Goal: Information Seeking & Learning: Learn about a topic

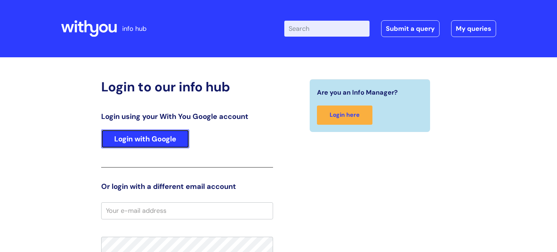
click at [165, 136] on link "Login with Google" at bounding box center [145, 138] width 88 height 19
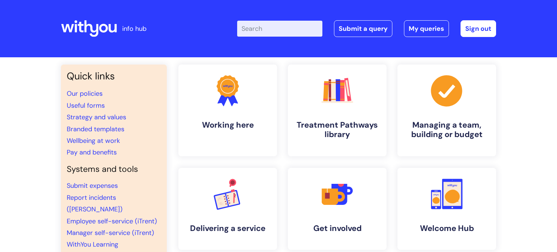
click at [284, 25] on input "Enter your search term here..." at bounding box center [279, 29] width 85 height 16
click at [354, 116] on link ".cls-1{fill:#f89b22;}.cls-1,.cls-2,.cls-3,.cls-4,.cls-5,.cls-6,.cls-7{stroke-wi…" at bounding box center [337, 110] width 100 height 93
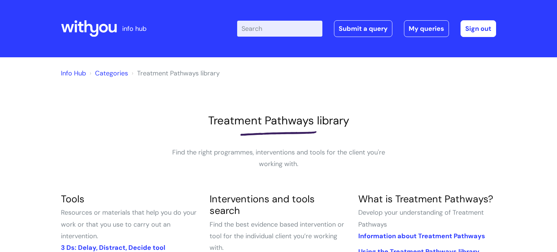
click at [273, 35] on input "Enter your search term here..." at bounding box center [279, 29] width 85 height 16
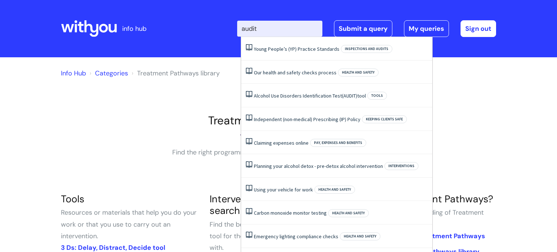
type input "audit"
click button "Search" at bounding box center [0, 0] width 0 height 0
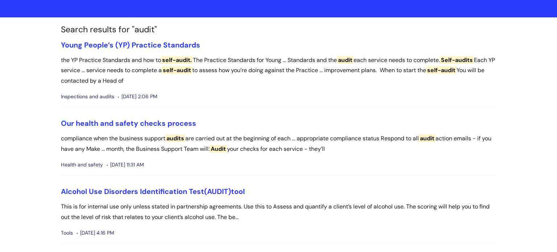
scroll to position [97, 0]
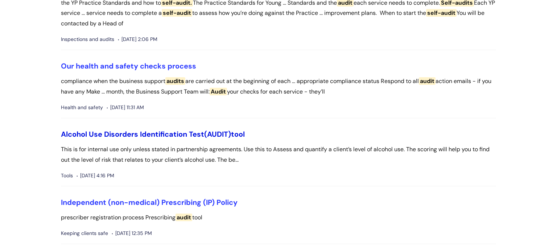
click at [205, 134] on link "Alcohol Use Disorders Identification Test (AUDIT) tool" at bounding box center [153, 133] width 184 height 9
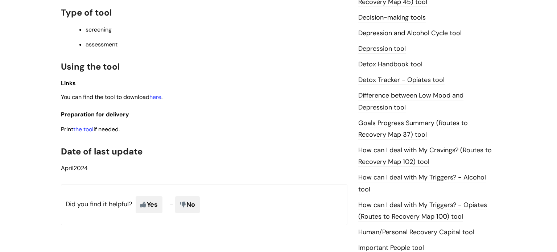
scroll to position [404, 0]
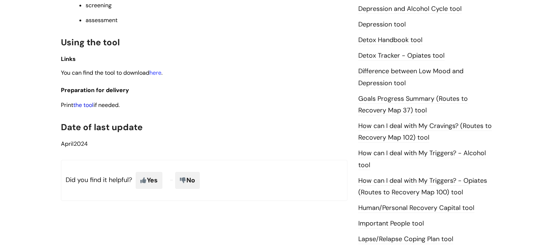
click at [88, 109] on link "the tool" at bounding box center [83, 105] width 20 height 8
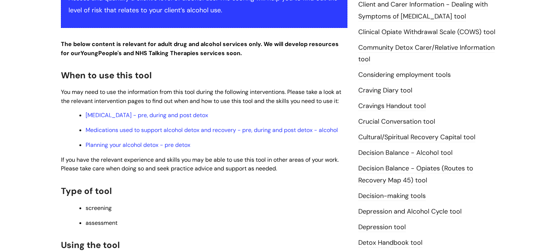
scroll to position [0, 0]
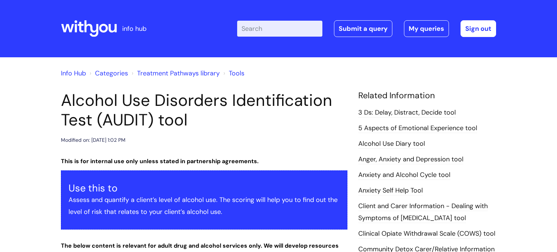
click at [262, 32] on input "Enter your search term here..." at bounding box center [279, 29] width 85 height 16
type input "sadq"
click button "Search" at bounding box center [0, 0] width 0 height 0
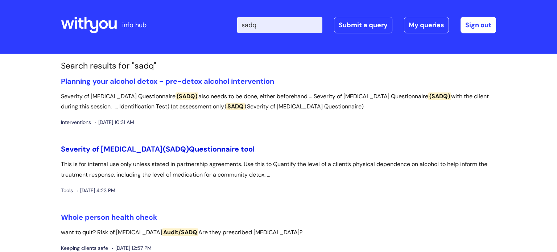
scroll to position [7, 0]
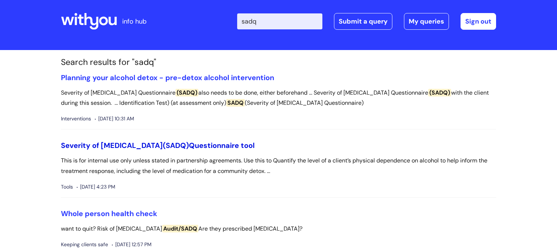
click at [247, 144] on link "Severity of Alcohol Dependence (SADQ) Questionnaire tool" at bounding box center [158, 145] width 194 height 9
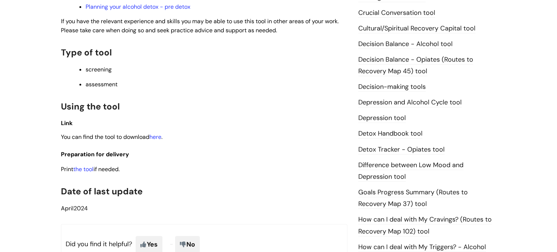
scroll to position [381, 0]
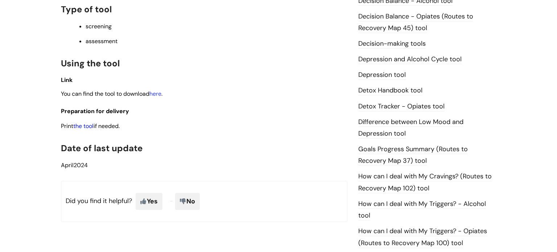
click at [83, 129] on link "the tool" at bounding box center [83, 126] width 20 height 8
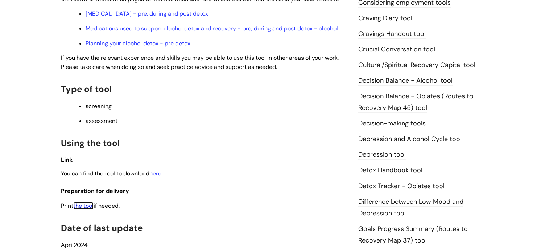
scroll to position [359, 0]
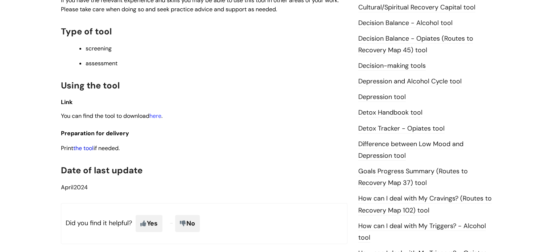
click at [87, 151] on link "the tool" at bounding box center [83, 148] width 20 height 8
